Goal: Information Seeking & Learning: Understand process/instructions

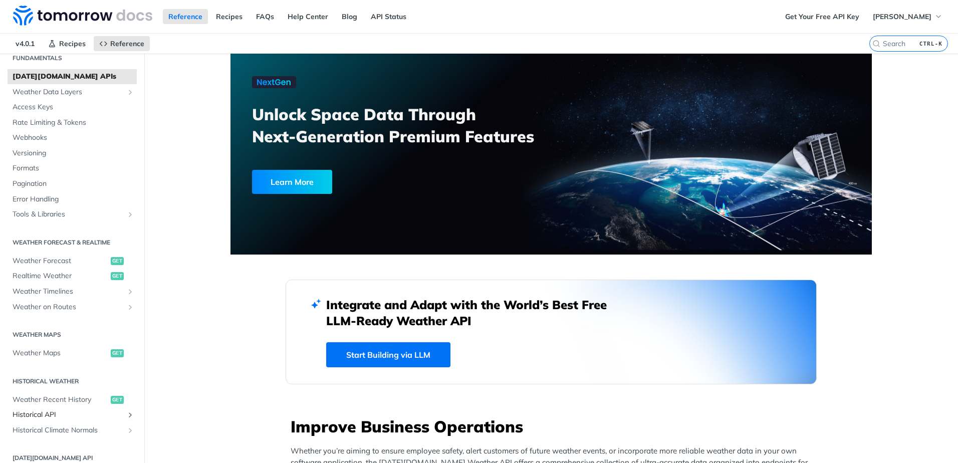
scroll to position [100, 0]
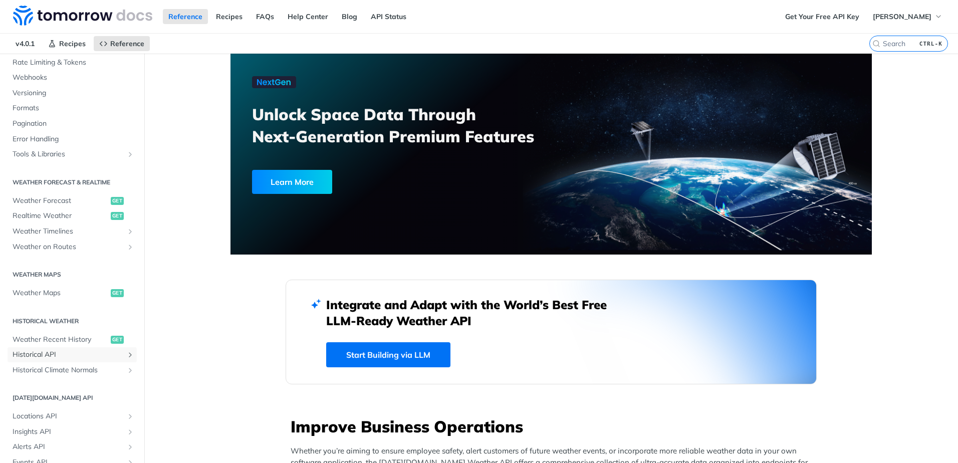
drag, startPoint x: 46, startPoint y: 354, endPoint x: 211, endPoint y: 364, distance: 165.6
click at [46, 354] on span "Historical API" at bounding box center [68, 355] width 111 height 10
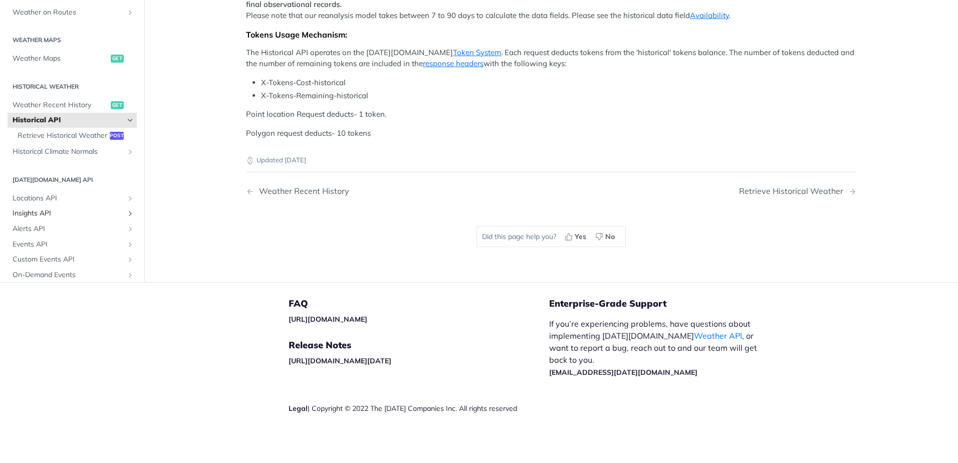
scroll to position [50, 0]
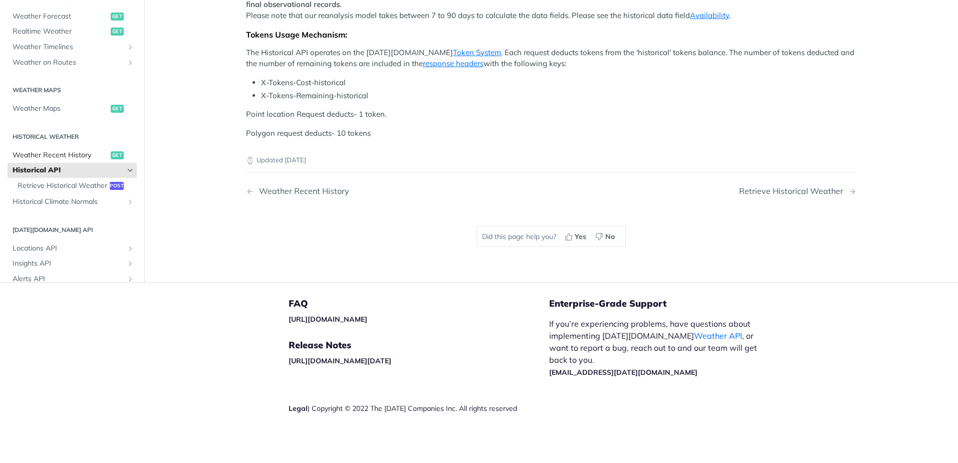
click at [78, 160] on span "Weather Recent History" at bounding box center [61, 155] width 96 height 10
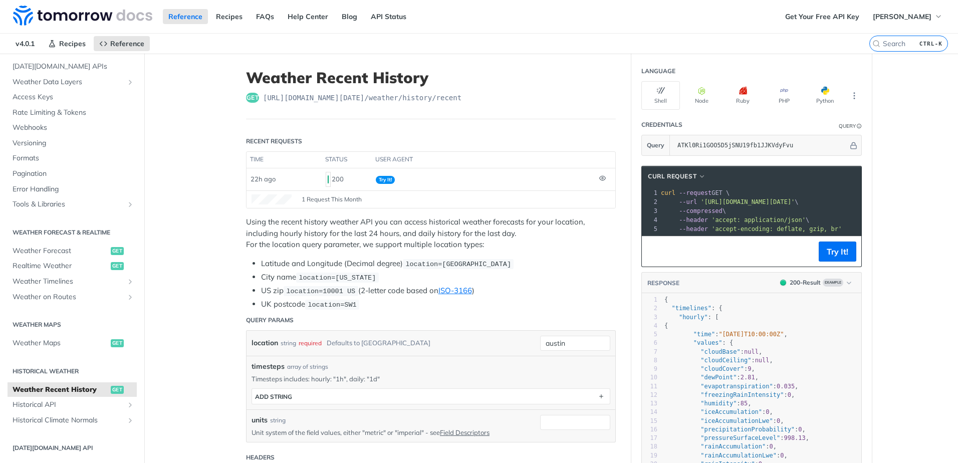
scroll to position [50, 0]
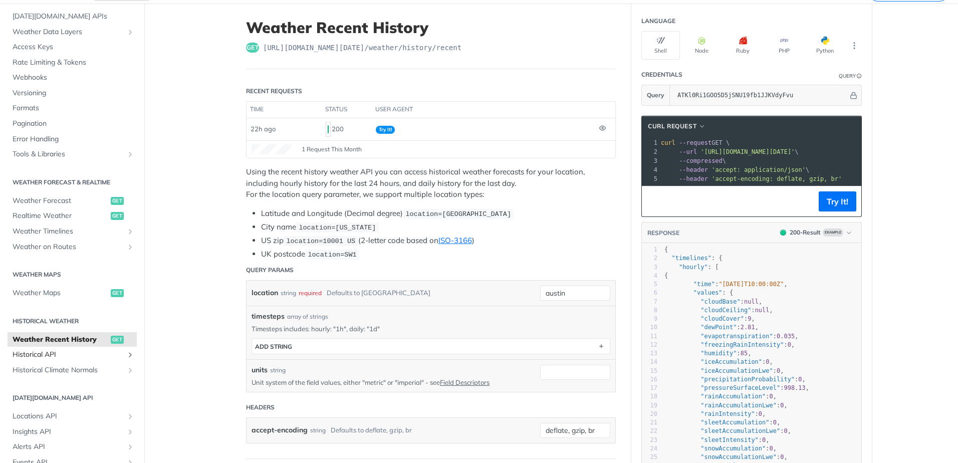
click at [50, 354] on span "Historical API" at bounding box center [68, 355] width 111 height 10
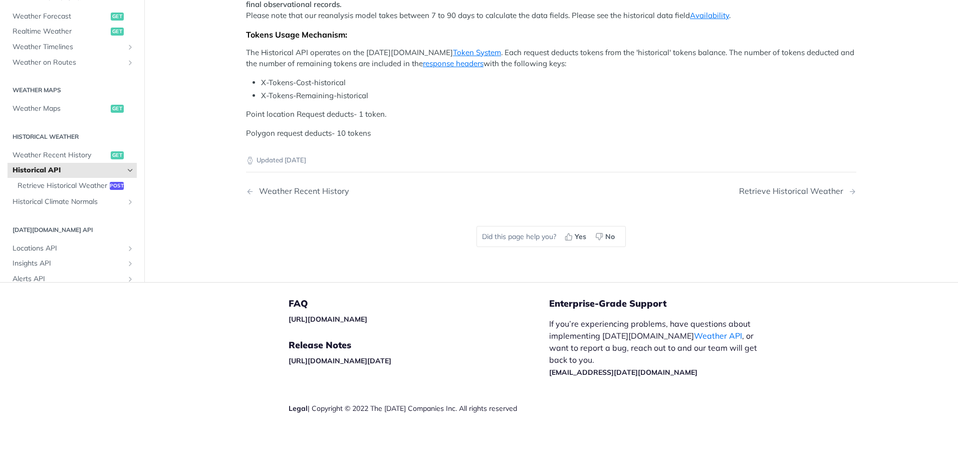
scroll to position [401, 0]
click at [51, 191] on span "Retrieve Historical Weather" at bounding box center [63, 186] width 90 height 10
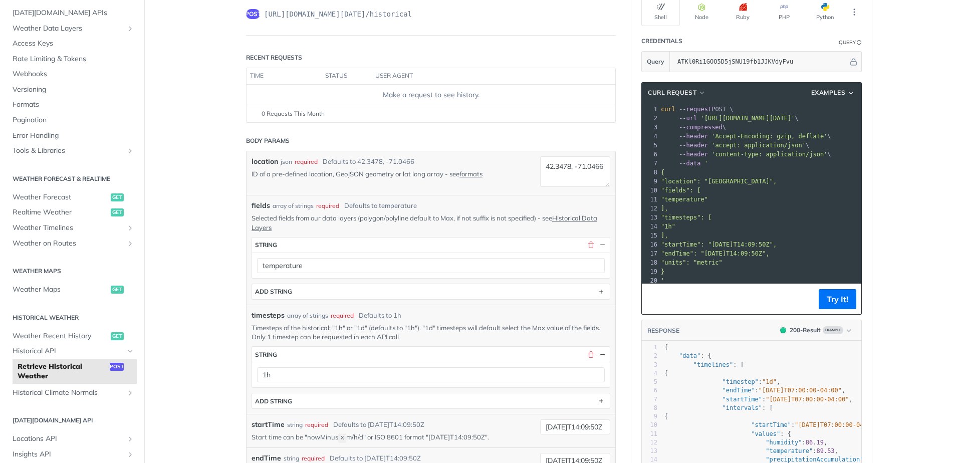
scroll to position [100, 0]
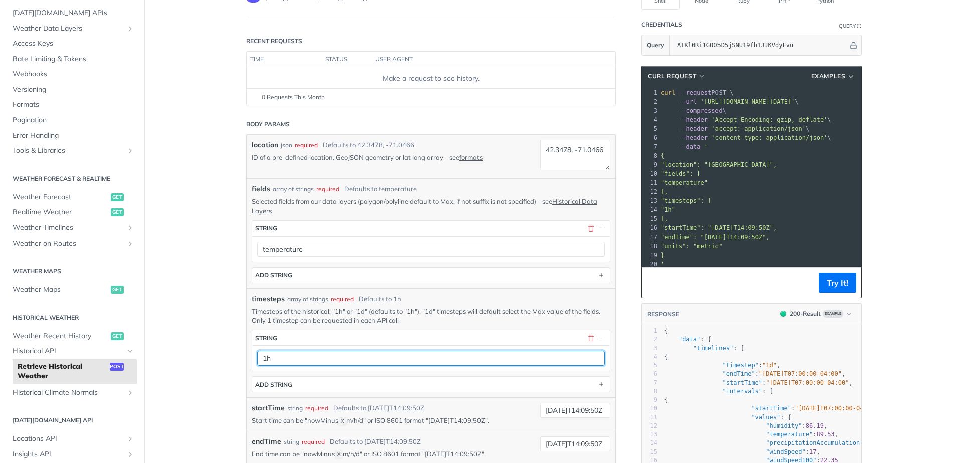
click at [511, 361] on input "1h" at bounding box center [431, 358] width 348 height 15
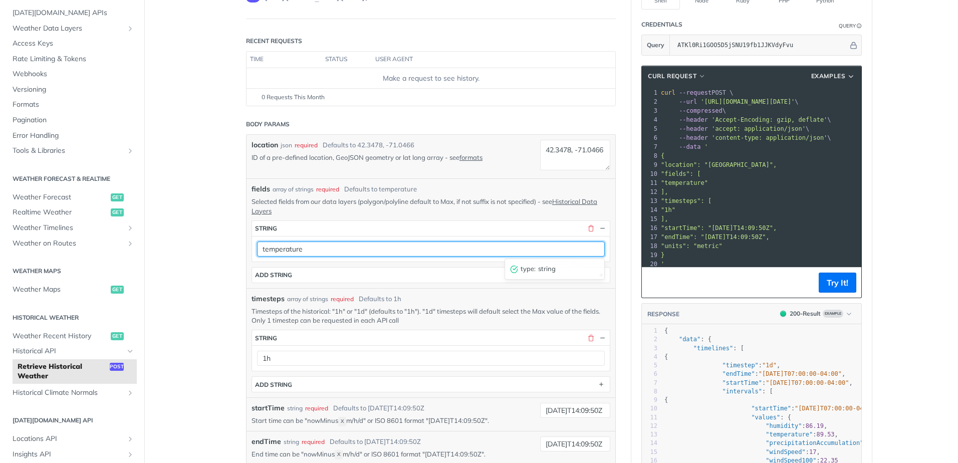
click at [568, 252] on input "temperature" at bounding box center [431, 248] width 348 height 15
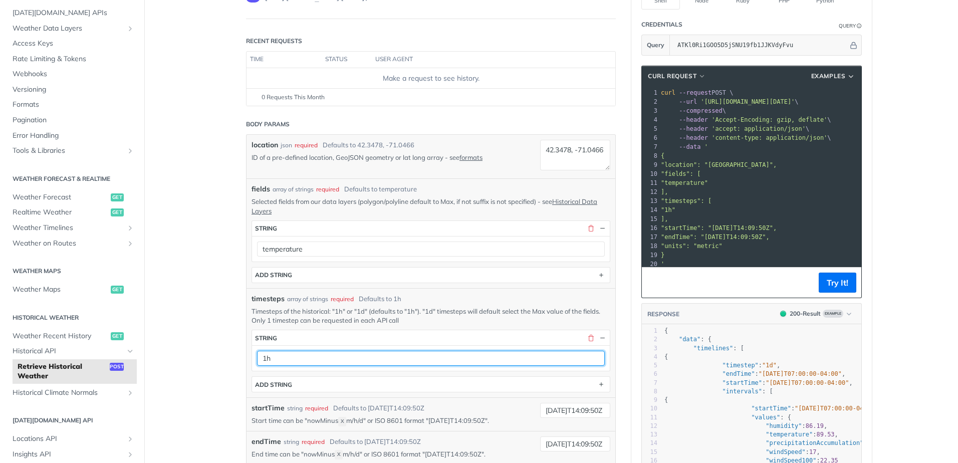
click at [413, 362] on input "1h" at bounding box center [431, 358] width 348 height 15
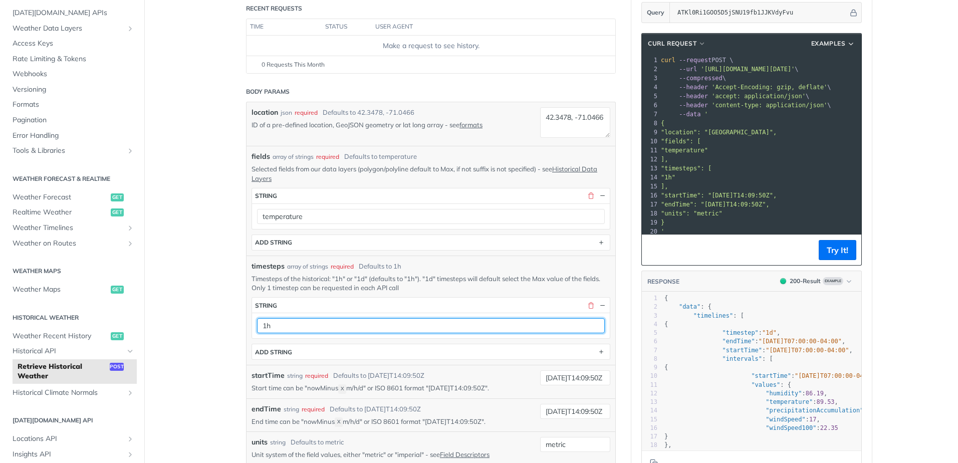
scroll to position [150, 0]
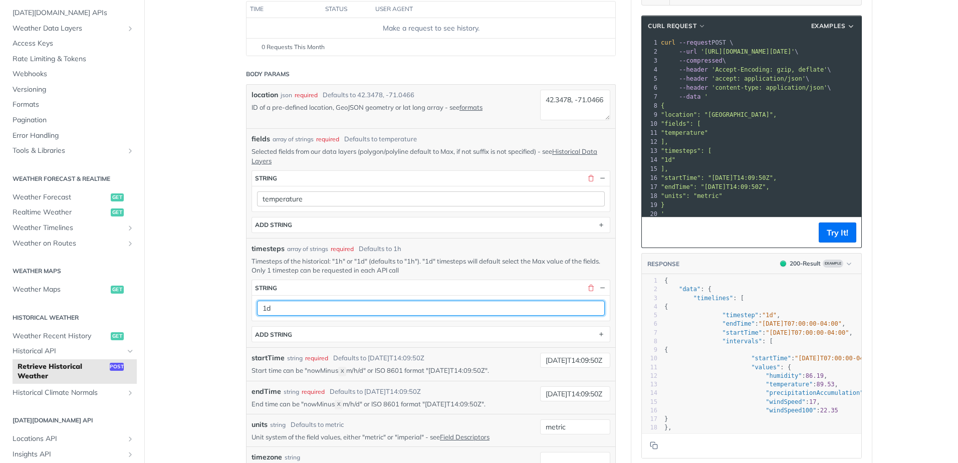
type input "1d"
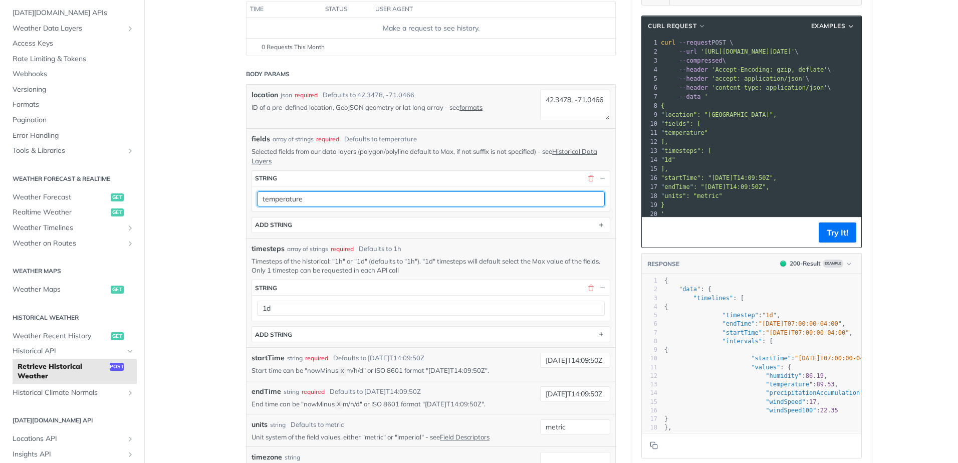
click at [365, 205] on input "temperature" at bounding box center [431, 198] width 348 height 15
drag, startPoint x: 320, startPoint y: 199, endPoint x: 200, endPoint y: 194, distance: 119.9
click at [200, 194] on main "JUMP TO CTRL-/ Fundamentals [DATE][DOMAIN_NAME] APIs Weather Data Layers Core P…" at bounding box center [479, 368] width 958 height 931
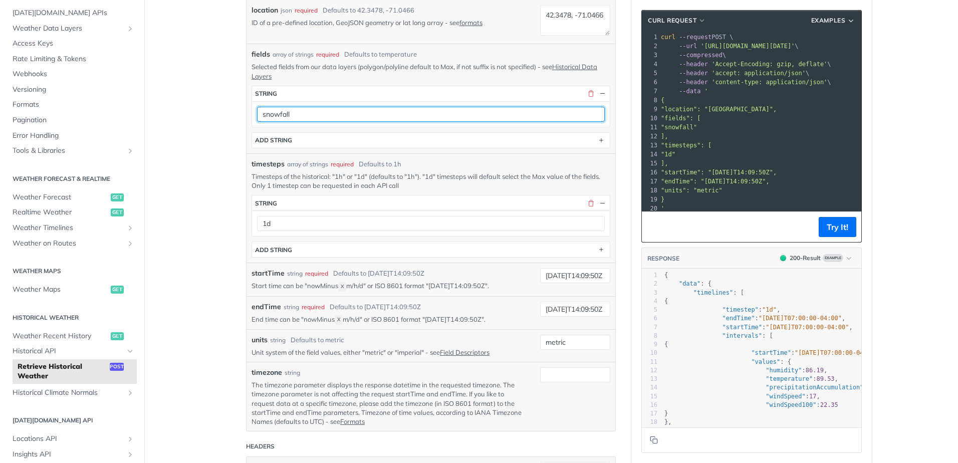
scroll to position [251, 0]
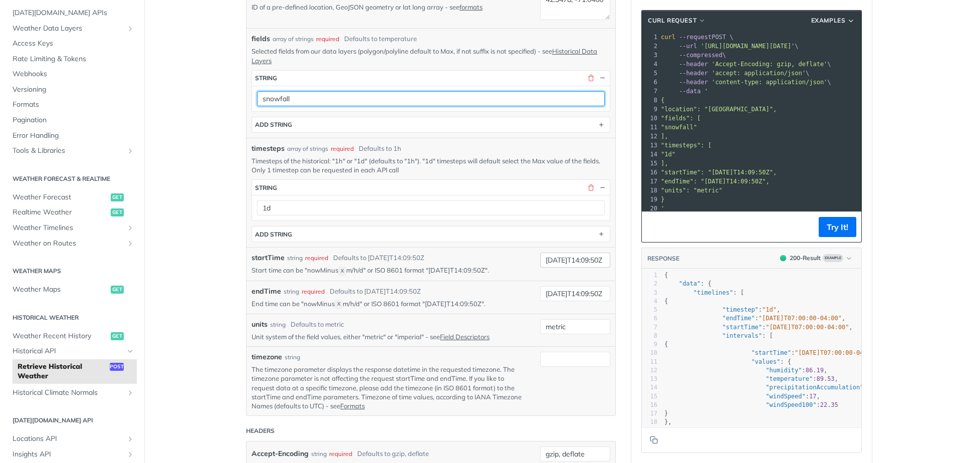
type input "snowfall"
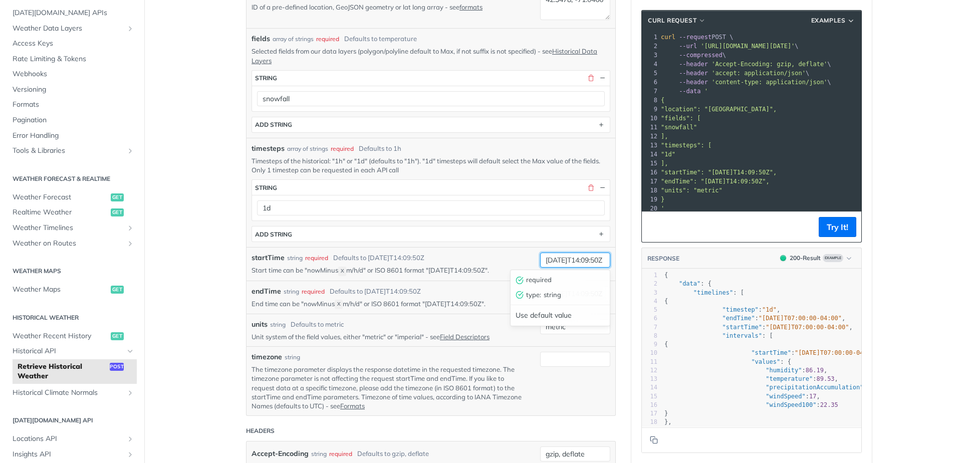
click at [559, 259] on input "[DATE]T14:09:50Z" at bounding box center [575, 260] width 70 height 15
drag, startPoint x: 559, startPoint y: 260, endPoint x: 550, endPoint y: 260, distance: 8.5
click at [550, 260] on input "[DATE]T14:09:50Z" at bounding box center [575, 260] width 70 height 15
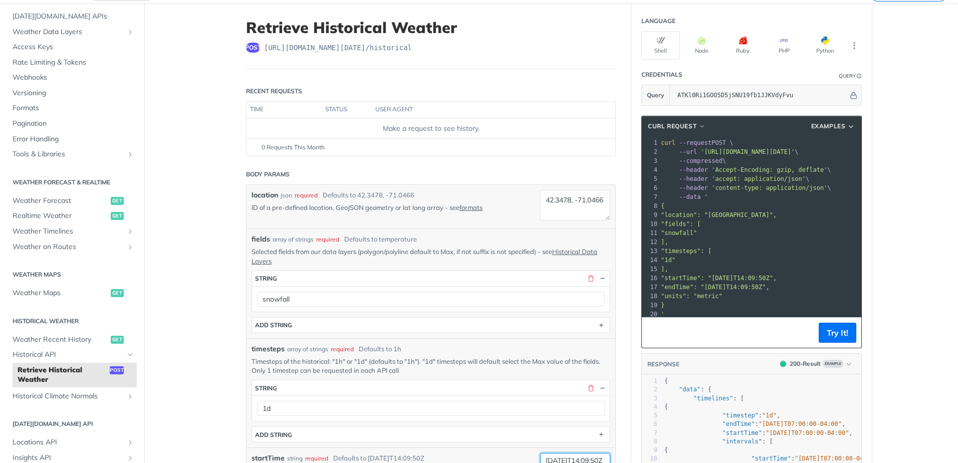
scroll to position [0, 0]
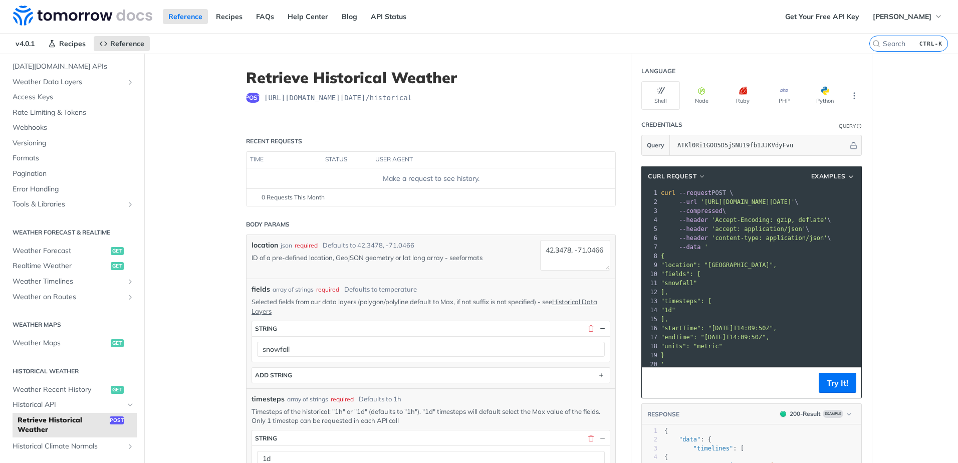
type input "[DATE]T14:09:50Z"
click at [473, 261] on link "formats" at bounding box center [470, 258] width 23 height 8
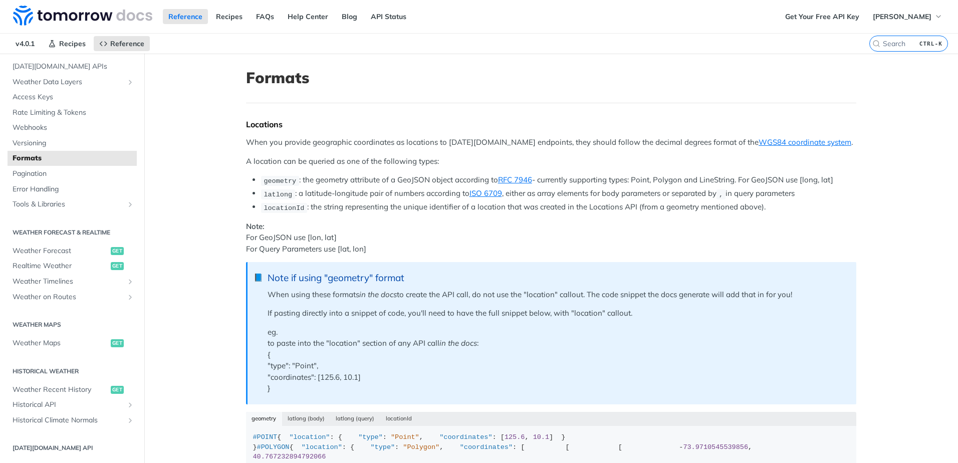
scroll to position [118, 0]
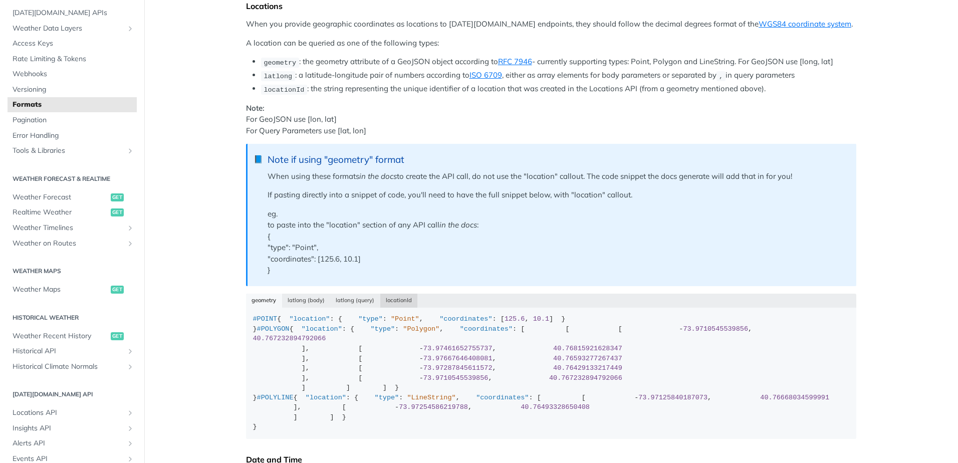
click at [394, 300] on button "locationId" at bounding box center [399, 301] width 38 height 14
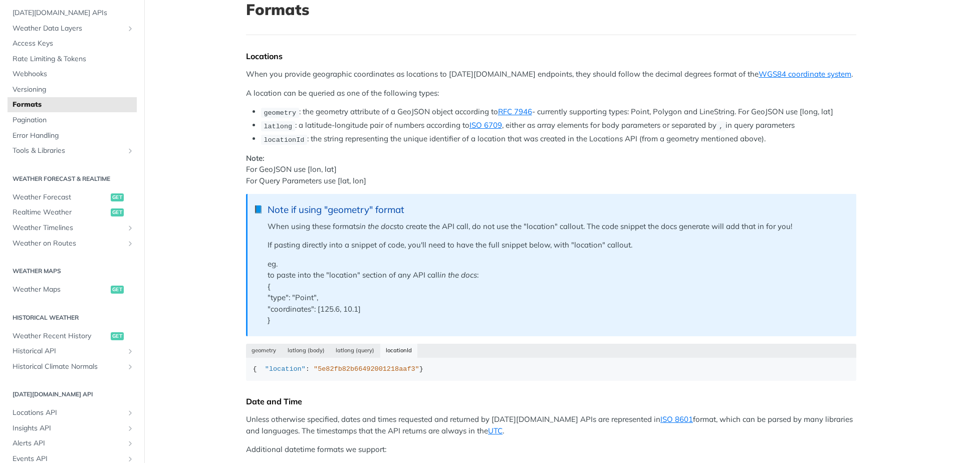
scroll to position [18, 0]
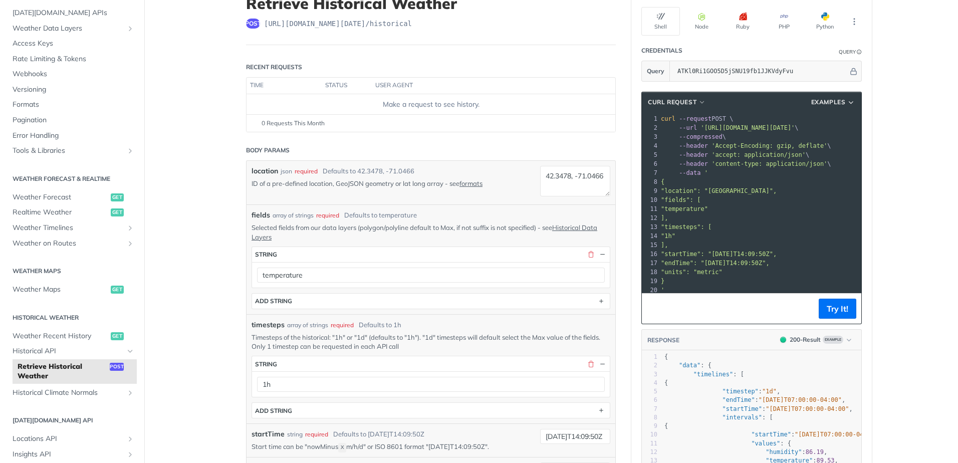
scroll to position [100, 0]
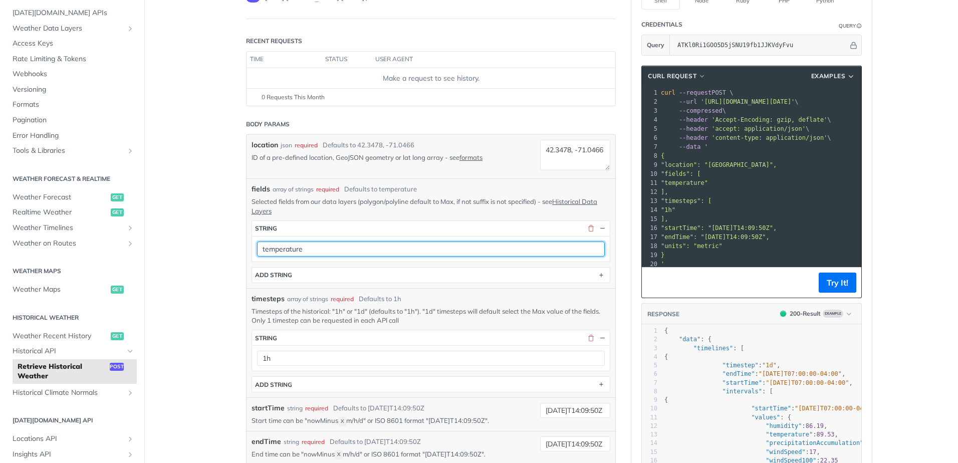
click at [360, 250] on input "temperature" at bounding box center [431, 248] width 348 height 15
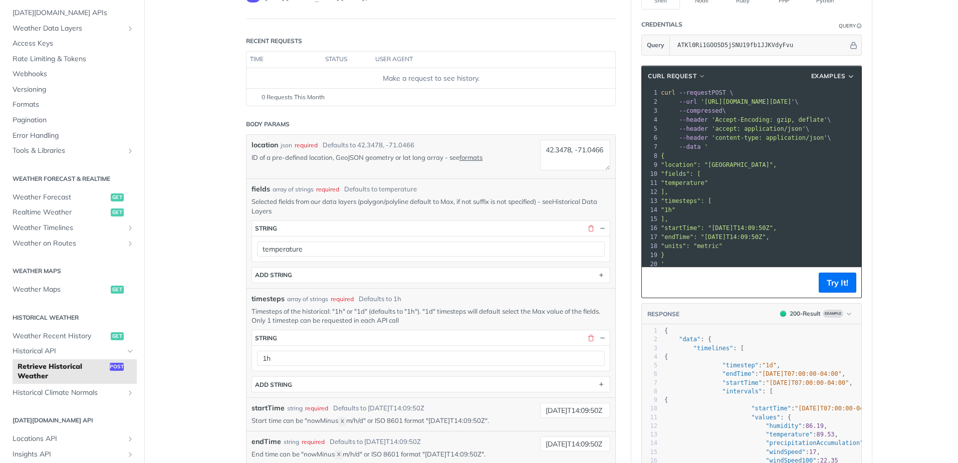
click at [584, 198] on link "Historical Data Layers" at bounding box center [425, 205] width 346 height 17
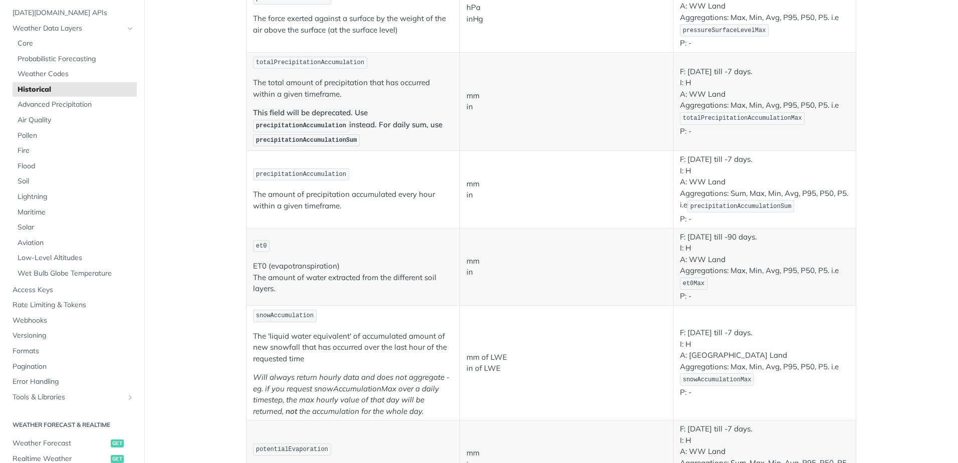
scroll to position [802, 0]
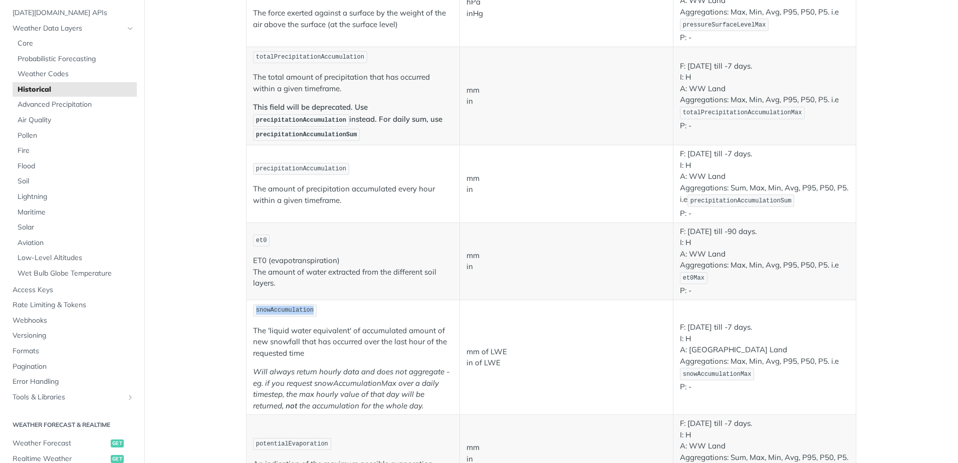
drag, startPoint x: 253, startPoint y: 310, endPoint x: 305, endPoint y: 312, distance: 52.1
click at [305, 312] on span "snowAccumulation" at bounding box center [285, 310] width 58 height 7
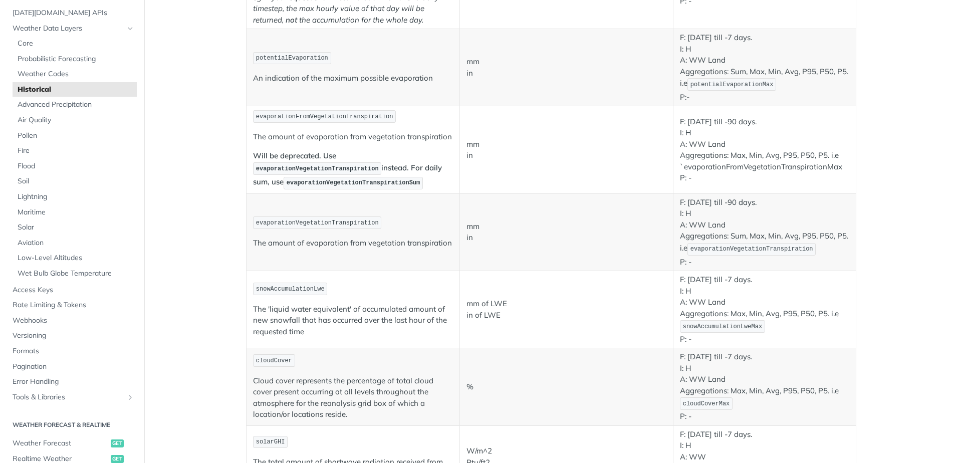
scroll to position [1152, 0]
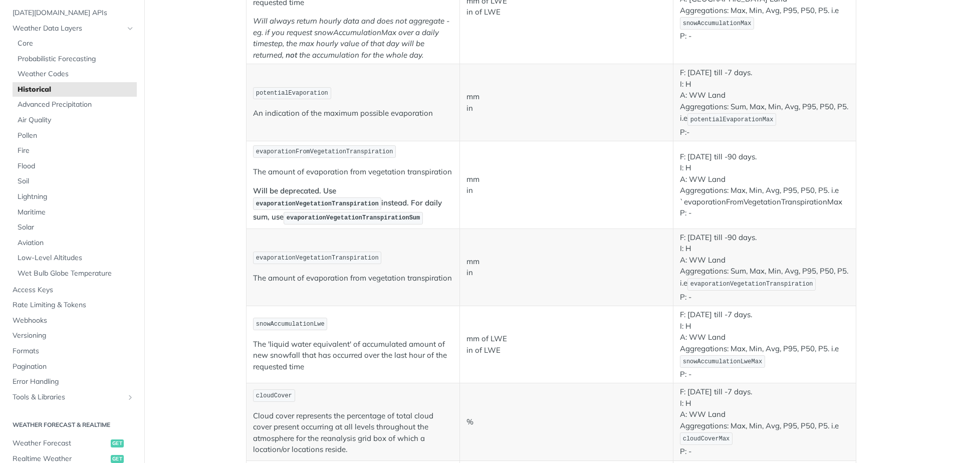
click at [384, 325] on p "snowAccumulationLwe" at bounding box center [353, 324] width 200 height 15
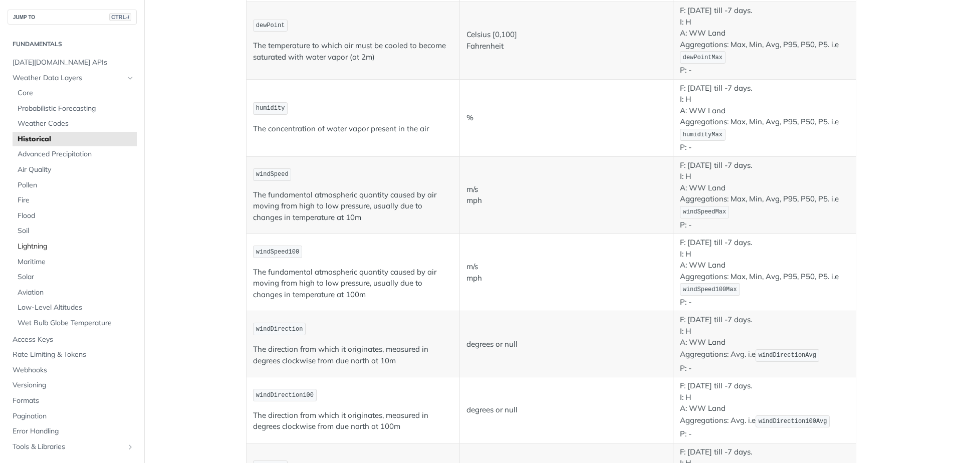
scroll to position [0, 0]
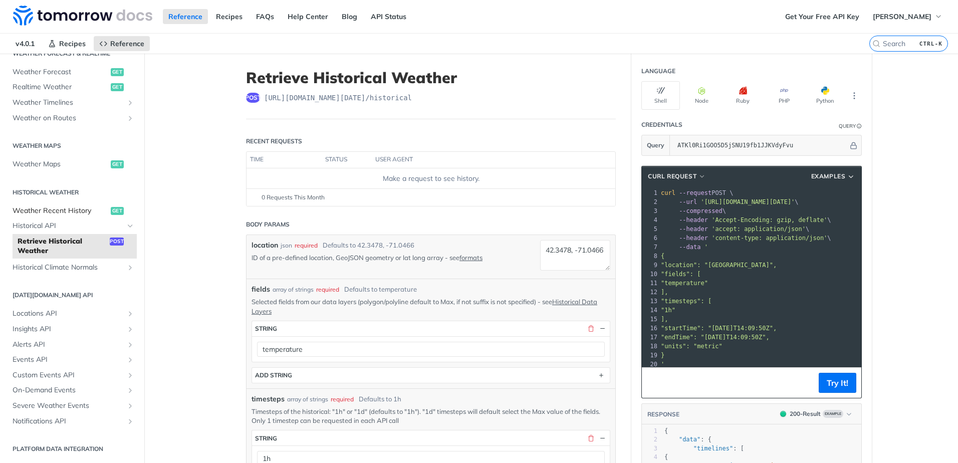
click at [64, 212] on span "Weather Recent History" at bounding box center [61, 211] width 96 height 10
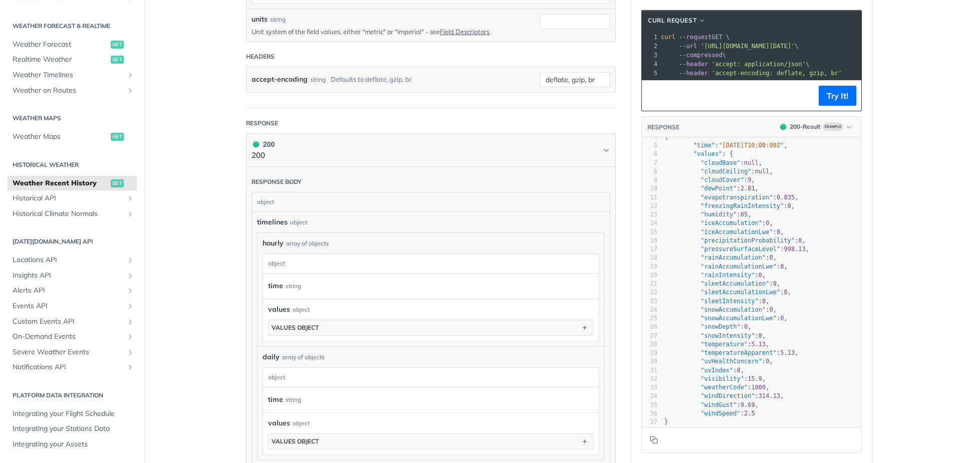
scroll to position [50, 0]
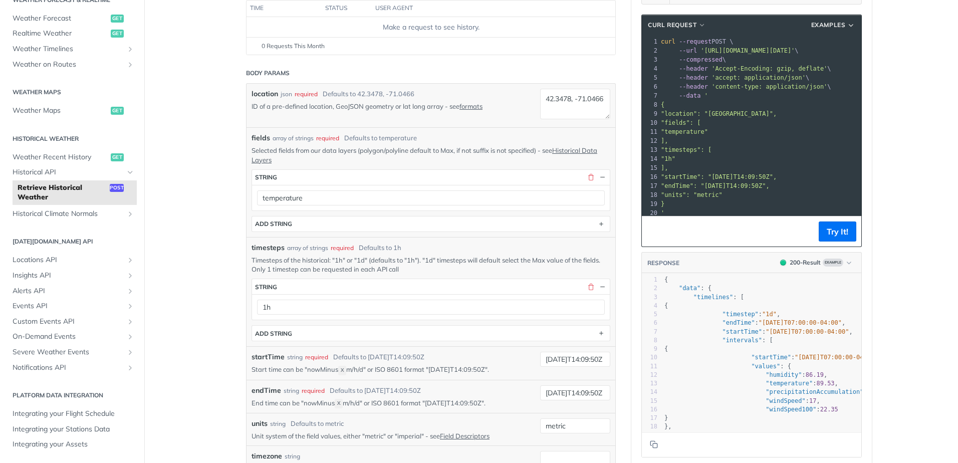
scroll to position [150, 0]
click at [570, 152] on link "Historical Data Layers" at bounding box center [425, 155] width 346 height 17
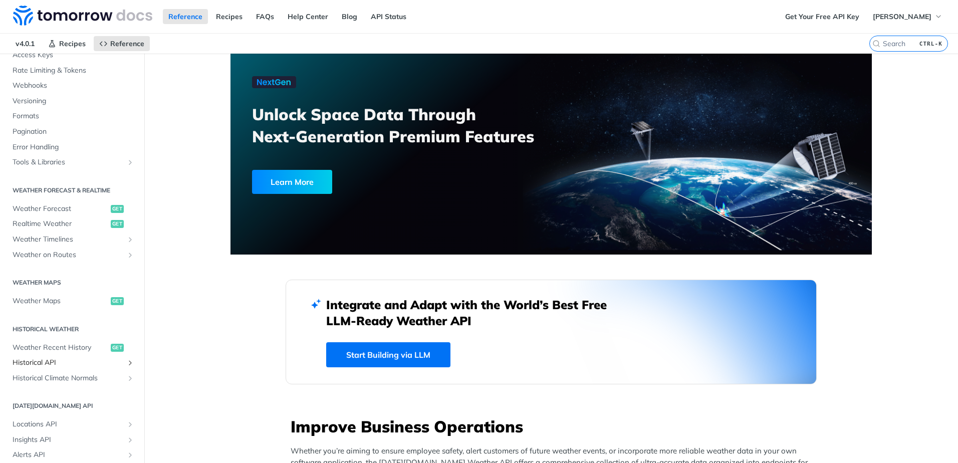
scroll to position [100, 0]
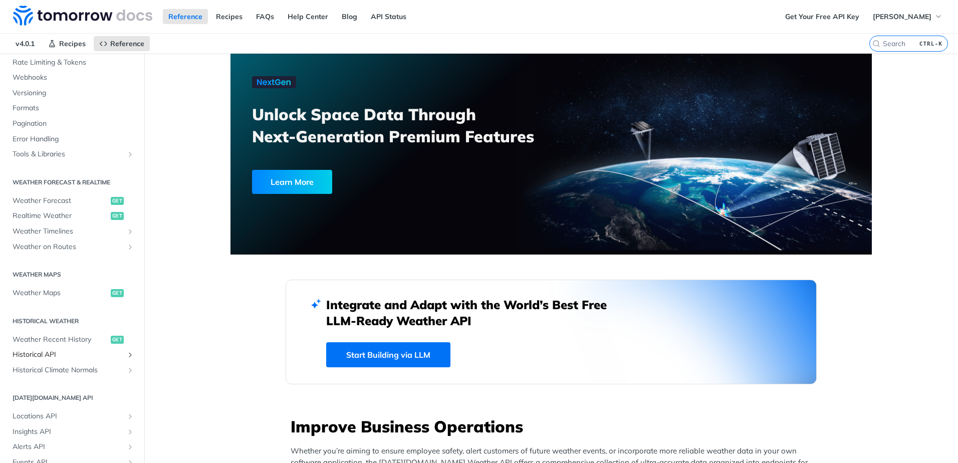
click at [55, 358] on span "Historical API" at bounding box center [68, 355] width 111 height 10
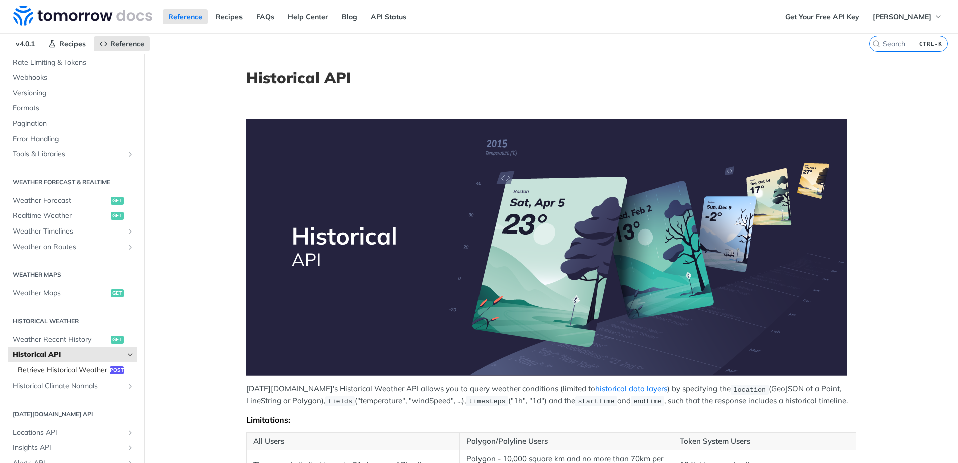
click at [51, 367] on span "Retrieve Historical Weather" at bounding box center [63, 370] width 90 height 10
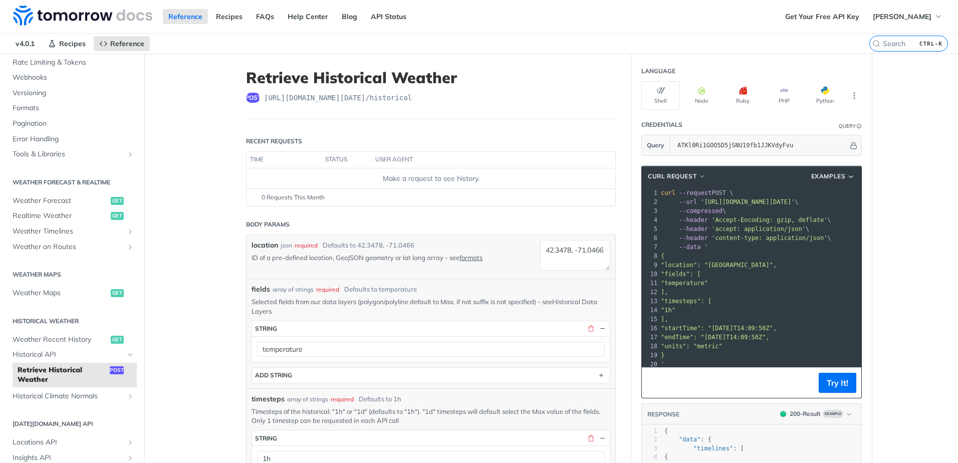
click at [582, 301] on link "Historical Data Layers" at bounding box center [425, 306] width 346 height 17
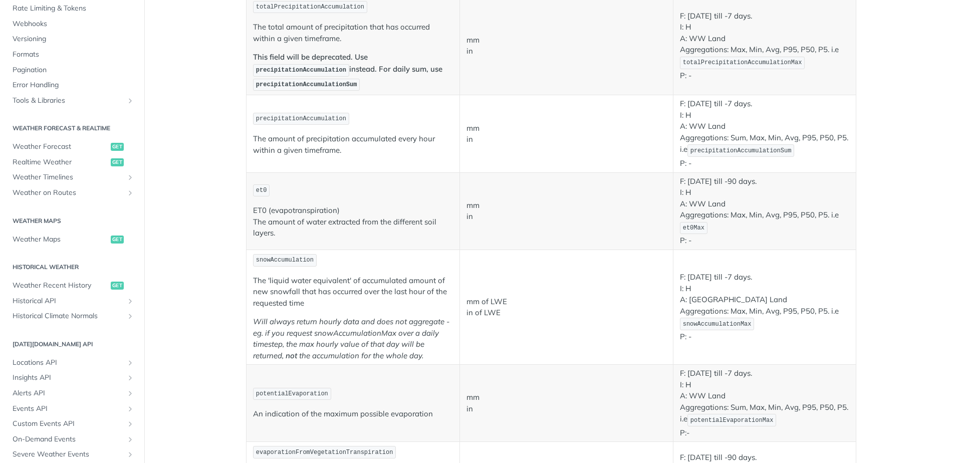
scroll to position [902, 0]
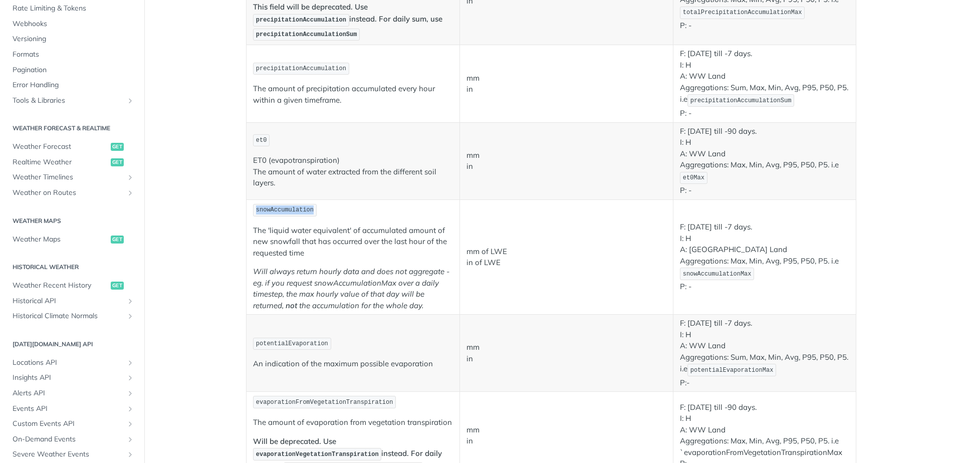
drag, startPoint x: 253, startPoint y: 208, endPoint x: 305, endPoint y: 212, distance: 51.8
click at [305, 212] on span "snowAccumulation" at bounding box center [285, 209] width 58 height 7
copy span "snowAccumulation"
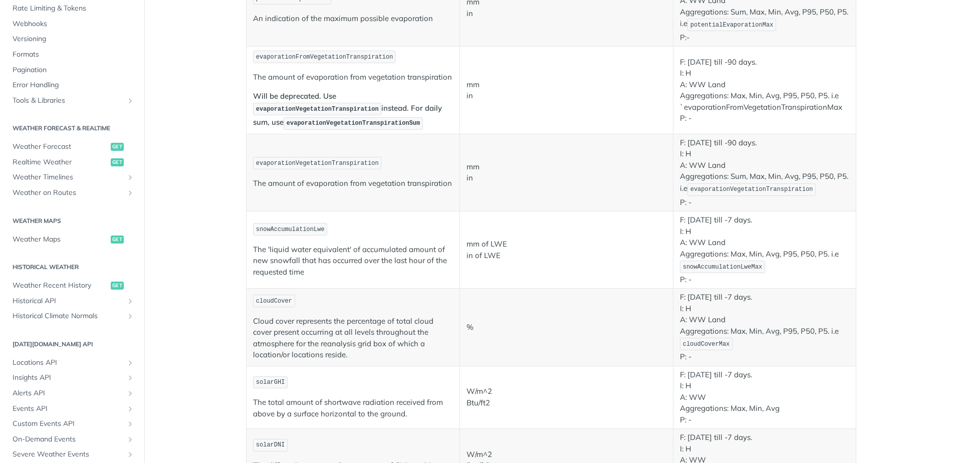
scroll to position [1253, 0]
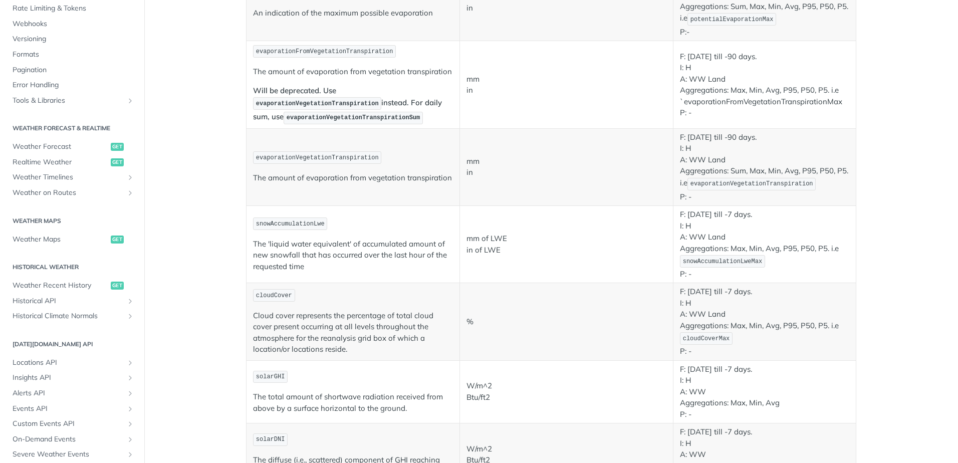
click at [303, 252] on p "The 'liquid water equivalent' of accumulated amount of new snowfall that has oc…" at bounding box center [353, 255] width 200 height 34
drag, startPoint x: 252, startPoint y: 224, endPoint x: 314, endPoint y: 226, distance: 62.7
click at [314, 226] on code "snowAccumulationLwe" at bounding box center [290, 223] width 74 height 13
copy span "snowAccumulationLwe"
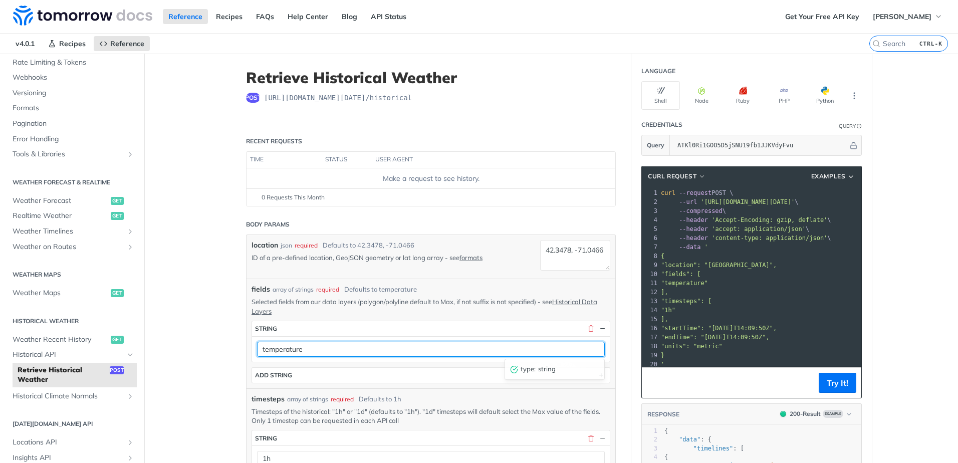
drag, startPoint x: 335, startPoint y: 349, endPoint x: 174, endPoint y: 333, distance: 161.1
paste input "snowAccumulationLw"
type input "snowAccumulationLwe"
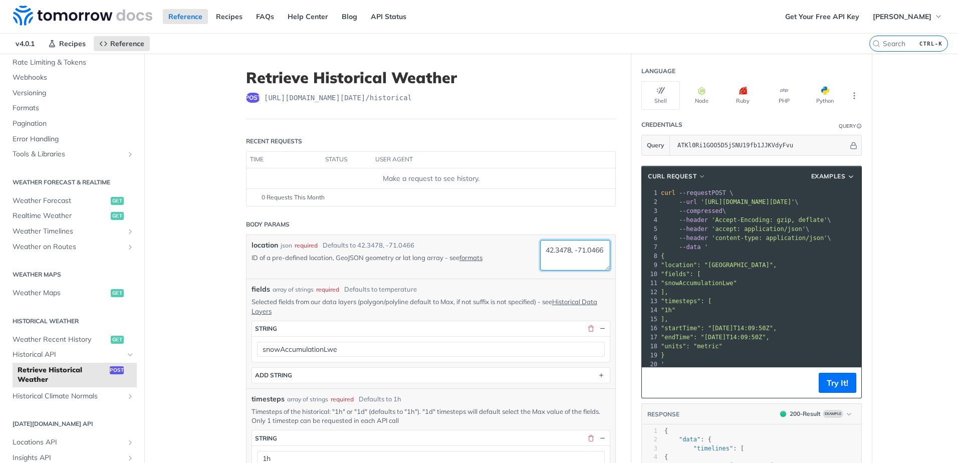
drag, startPoint x: 578, startPoint y: 258, endPoint x: 524, endPoint y: 228, distance: 61.0
paste textarea "3.4926 Longitude: -70.4534"
drag, startPoint x: 586, startPoint y: 255, endPoint x: 525, endPoint y: 254, distance: 61.1
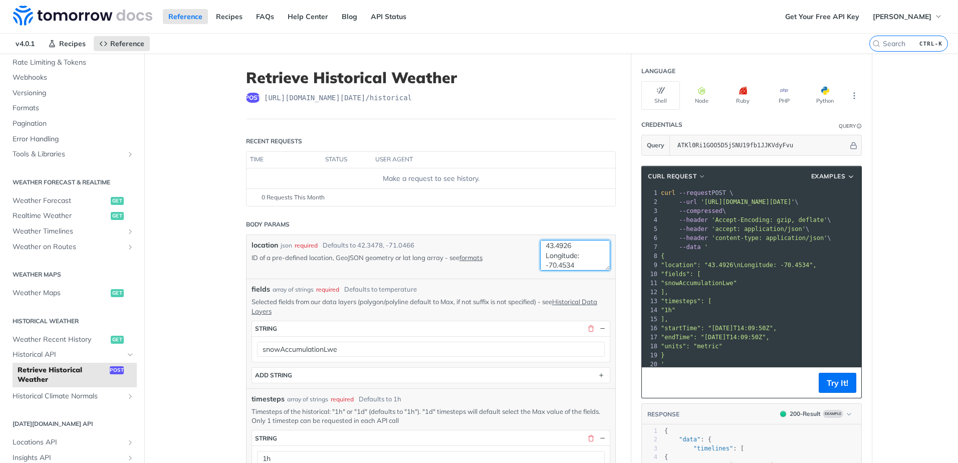
click at [525, 254] on div "location json required Defaults to 42.3478, -71.0466 ID of a pre-defined locati…" at bounding box center [431, 257] width 359 height 34
click at [573, 250] on textarea "43.4926 -70.4534" at bounding box center [575, 255] width 70 height 31
click at [541, 261] on textarea "43.4926, -70.4534" at bounding box center [575, 255] width 70 height 31
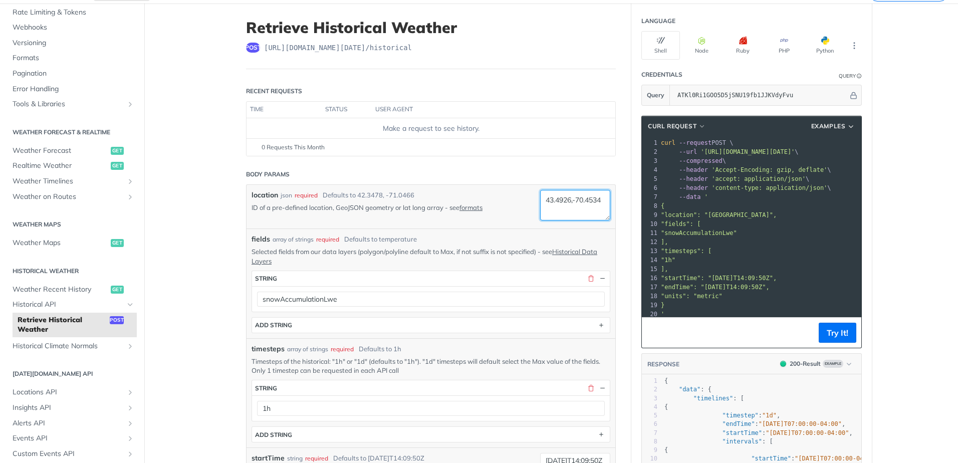
scroll to position [100, 0]
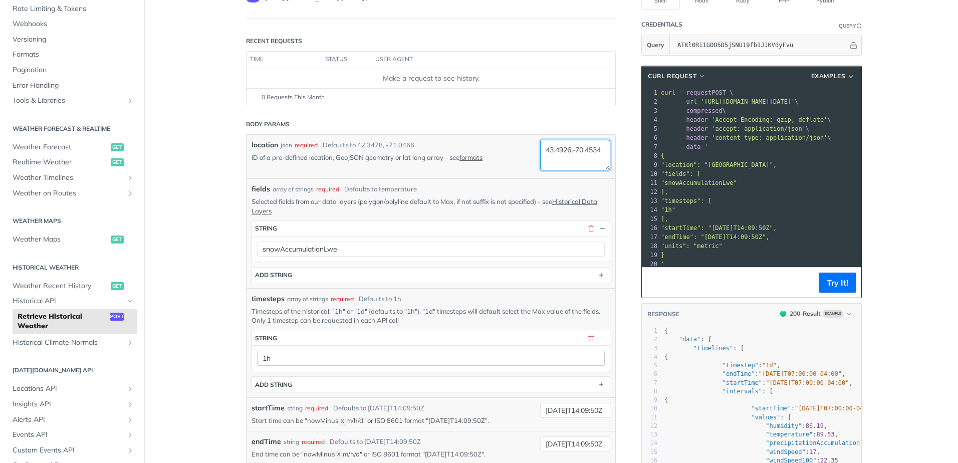
type textarea "43.4926,-70.4534"
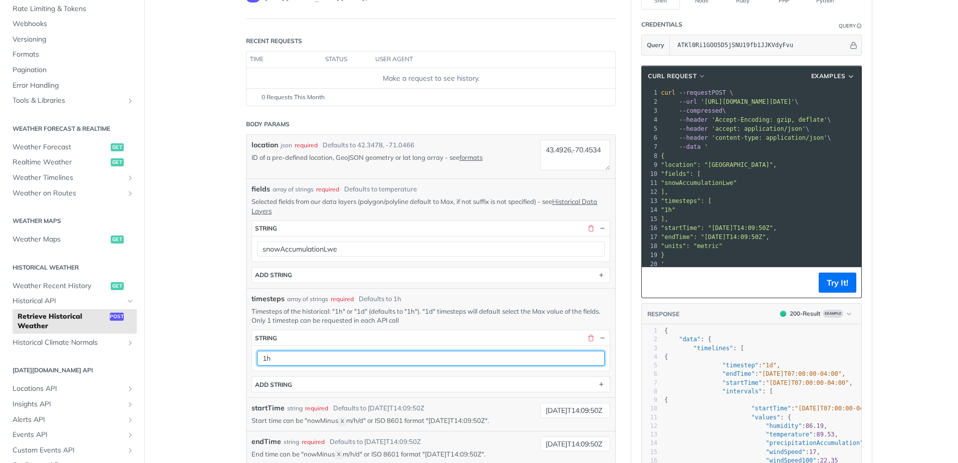
click at [529, 360] on input "1h" at bounding box center [431, 358] width 348 height 15
type input "1d"
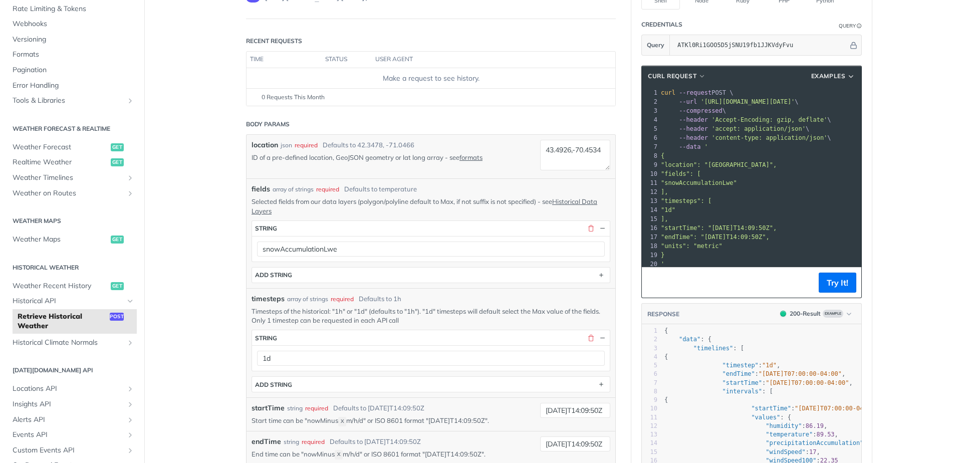
click at [198, 390] on main "JUMP TO CTRL-/ Fundamentals [DATE][DOMAIN_NAME] APIs Weather Data Layers Core P…" at bounding box center [479, 418] width 958 height 931
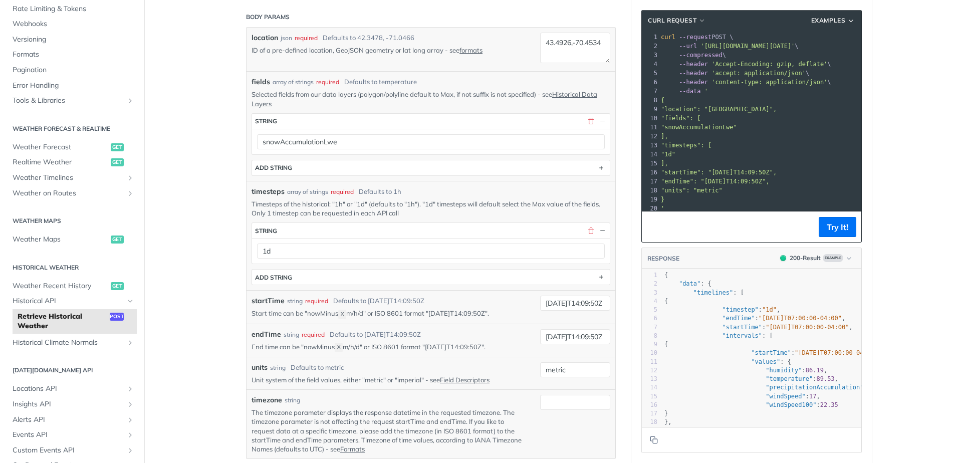
scroll to position [251, 0]
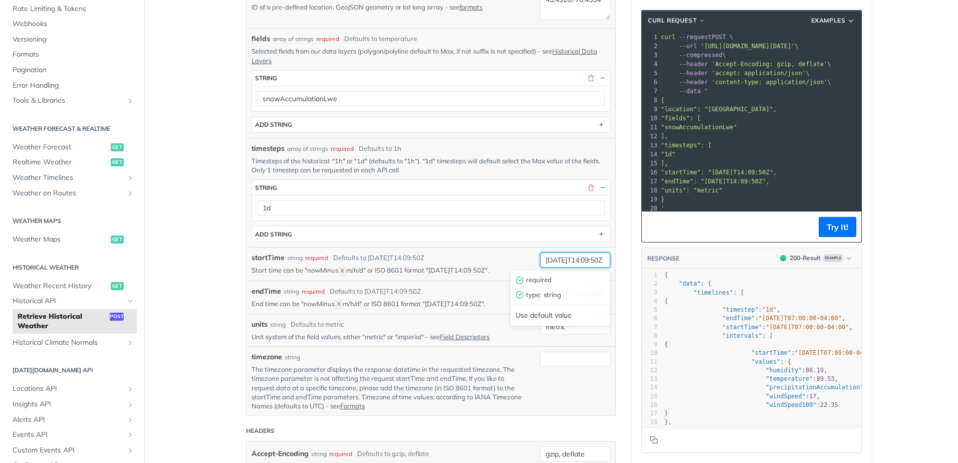
drag, startPoint x: 559, startPoint y: 261, endPoint x: 550, endPoint y: 260, distance: 9.1
click at [550, 260] on input "[DATE]T14:09:50Z" at bounding box center [575, 260] width 70 height 15
type input "[DATE]T14:09:50Z"
click at [491, 252] on div "startTime string required Defaults to 2019-03-20T14:09:50Z Start time can be "n…" at bounding box center [431, 263] width 369 height 33
drag, startPoint x: 558, startPoint y: 294, endPoint x: 552, endPoint y: 293, distance: 6.1
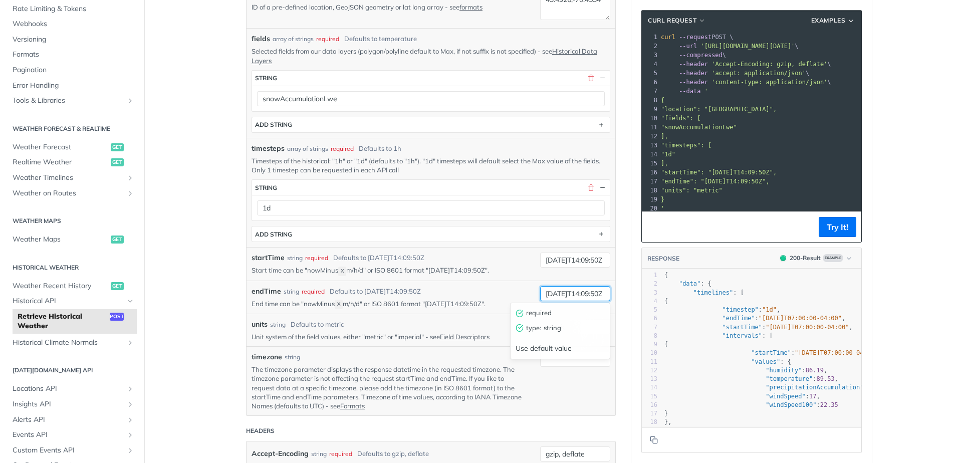
click at [552, 293] on input "[DATE]T14:09:50Z" at bounding box center [575, 293] width 70 height 15
click at [575, 291] on input "202025-03-28T14:09:50Z" at bounding box center [575, 293] width 70 height 15
type input "202025-06-28T14:09:50Z"
click at [326, 367] on p "The timezone parameter displays the response datetime in the requested timezone…" at bounding box center [389, 388] width 274 height 46
drag, startPoint x: 590, startPoint y: 325, endPoint x: 515, endPoint y: 316, distance: 75.2
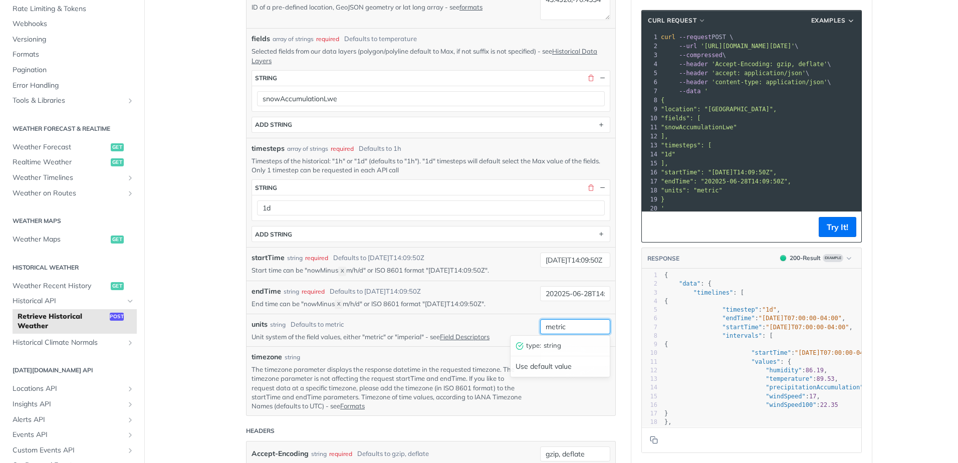
click at [515, 316] on div "units string Defaults to metric Unit system of the field values, either "metric…" at bounding box center [431, 330] width 369 height 33
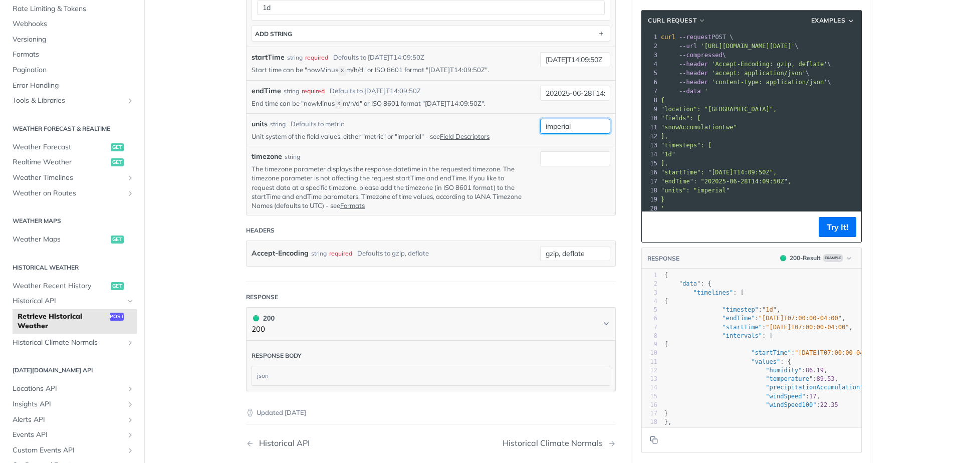
scroll to position [501, 0]
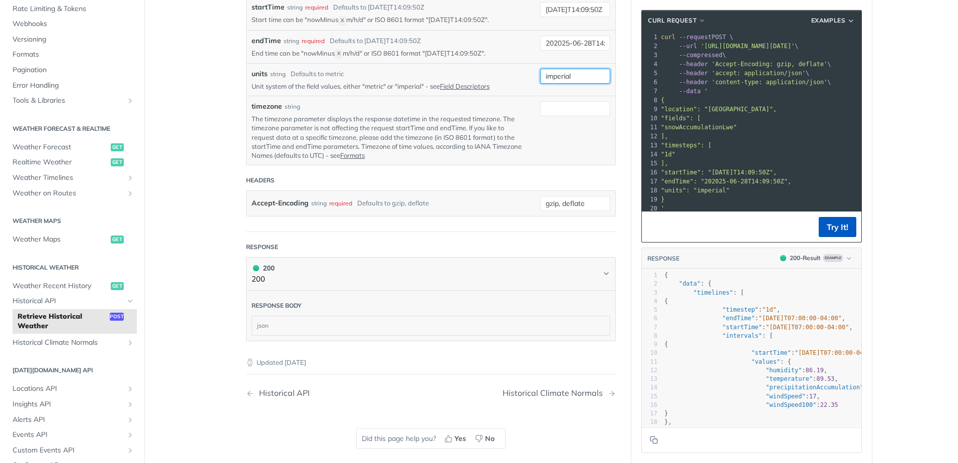
type input "imperial"
click at [838, 222] on button "Try It!" at bounding box center [838, 227] width 38 height 20
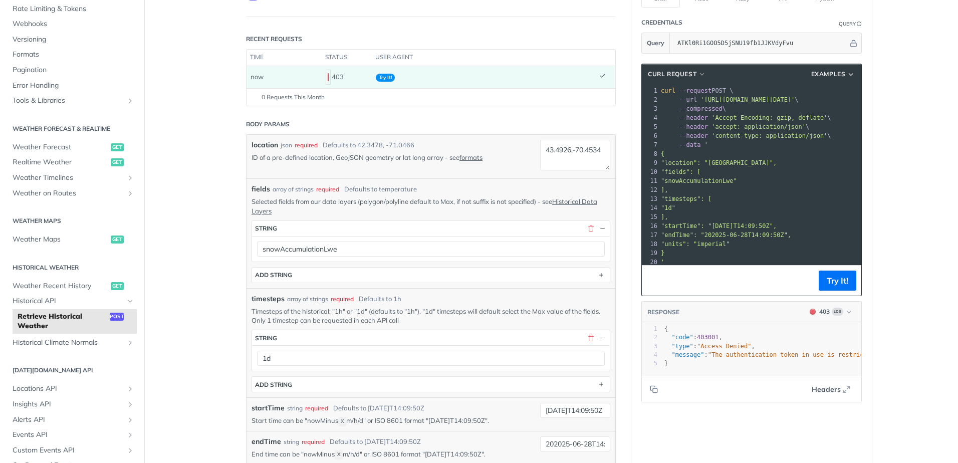
scroll to position [2, 0]
